Goal: Browse casually

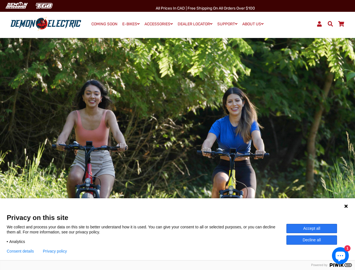
click at [177, 151] on div at bounding box center [177, 153] width 323 height 34
click at [16, 6] on img at bounding box center [16, 5] width 27 height 9
click at [44, 6] on img at bounding box center [44, 5] width 23 height 9
click at [177, 151] on div at bounding box center [177, 153] width 323 height 34
click at [346, 206] on icon at bounding box center [345, 205] width 3 height 3
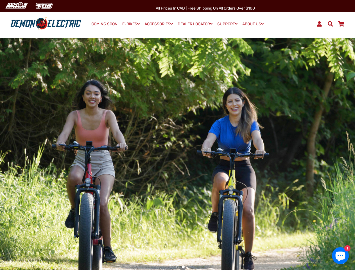
click at [311, 228] on div at bounding box center [177, 153] width 355 height 242
click at [311, 240] on div at bounding box center [177, 153] width 355 height 242
click at [20, 251] on div at bounding box center [177, 153] width 355 height 242
